Goal: Task Accomplishment & Management: Manage account settings

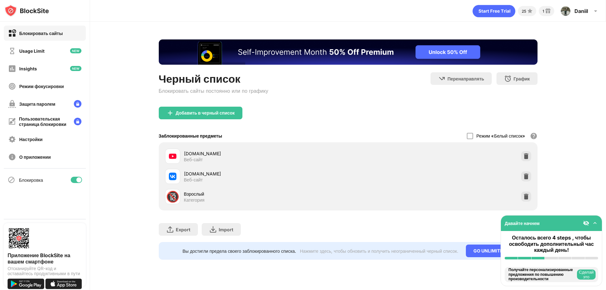
click at [75, 181] on div at bounding box center [76, 180] width 11 height 6
drag, startPoint x: 79, startPoint y: 180, endPoint x: 76, endPoint y: 174, distance: 6.1
click at [79, 178] on div at bounding box center [76, 180] width 11 height 6
